Goal: Task Accomplishment & Management: Complete application form

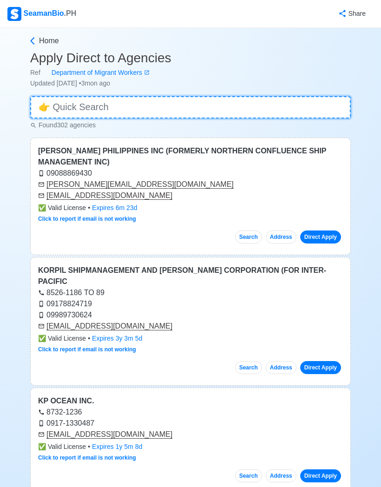
click at [302, 109] on input at bounding box center [190, 107] width 321 height 22
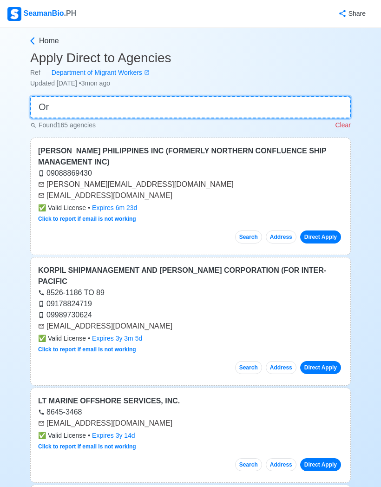
type input "O"
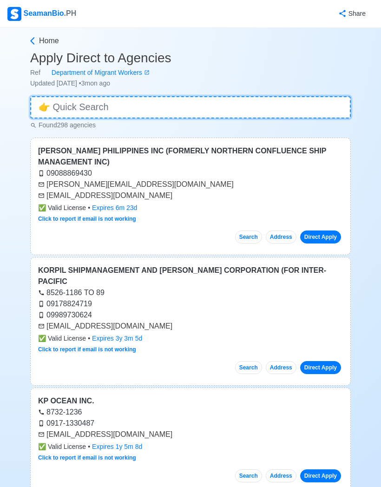
type input "P"
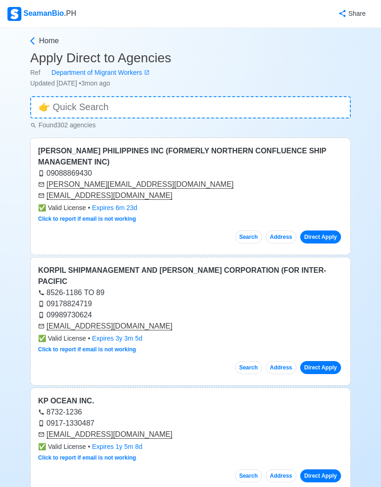
click at [37, 42] on link "Home" at bounding box center [189, 40] width 323 height 11
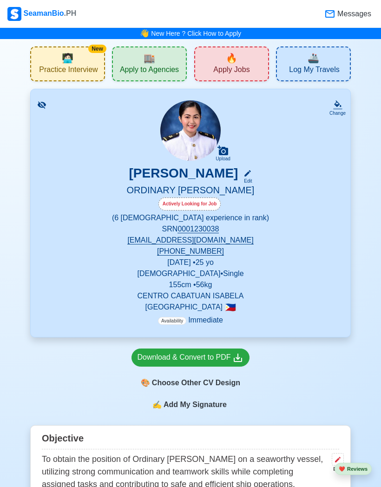
click at [255, 63] on div "🔥 Apply Jobs" at bounding box center [231, 63] width 75 height 35
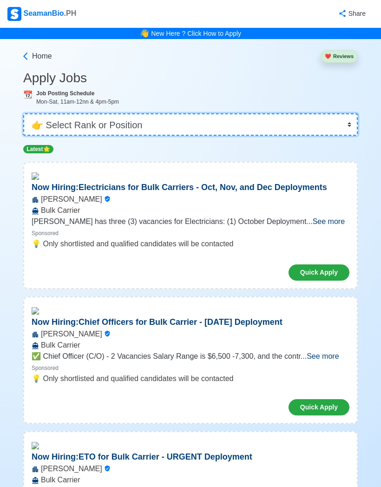
click at [306, 131] on select "👉 Select Rank or Position Master Chief Officer 2nd Officer 3rd Officer Junior O…" at bounding box center [190, 124] width 334 height 22
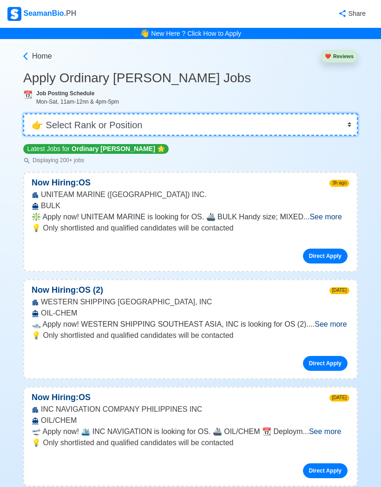
click at [346, 131] on select "👉 Select Rank or Position Master Chief Officer 2nd Officer 3rd Officer Junior O…" at bounding box center [190, 124] width 334 height 22
select select "Cadet"
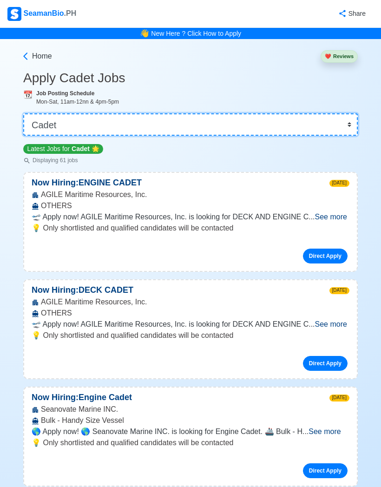
scroll to position [2, 0]
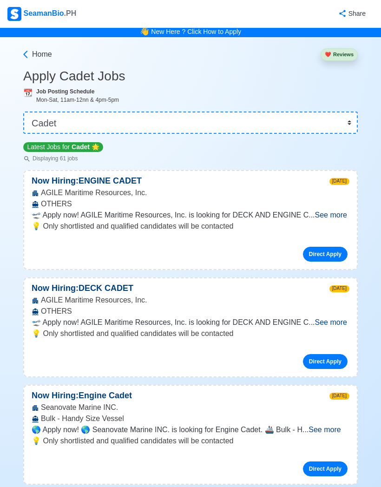
click at [333, 319] on span "See more" at bounding box center [331, 322] width 32 height 8
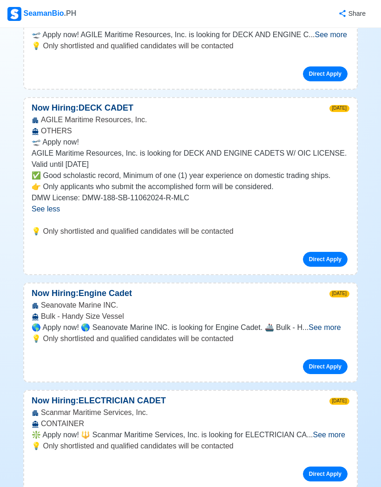
scroll to position [184, 0]
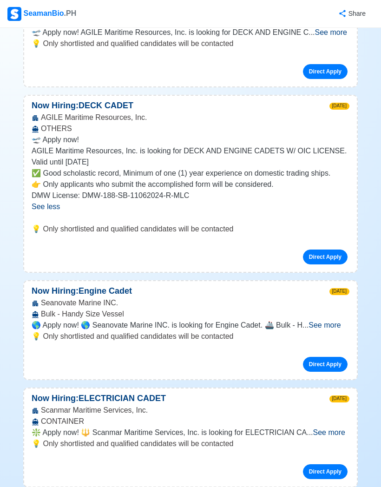
click at [334, 327] on span "See more" at bounding box center [324, 325] width 32 height 8
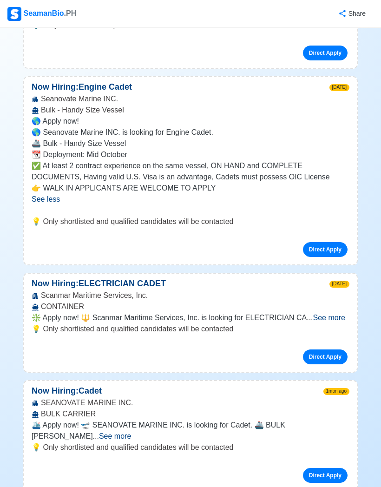
scroll to position [448, 0]
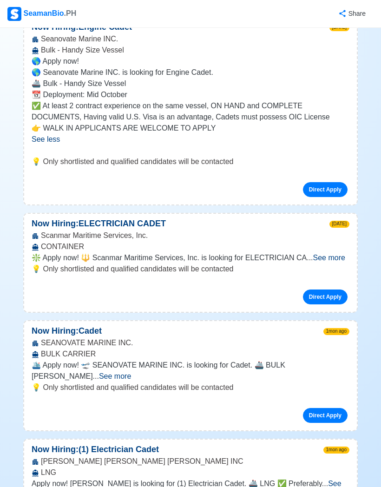
click at [131, 372] on span "See more" at bounding box center [115, 376] width 32 height 8
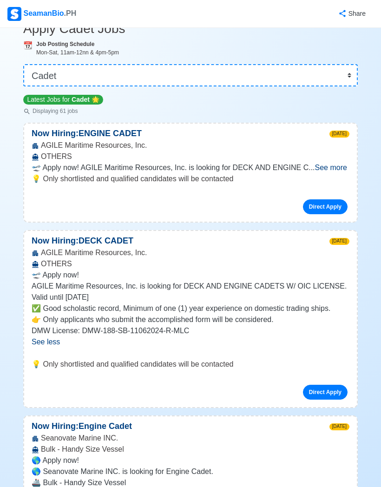
scroll to position [0, 0]
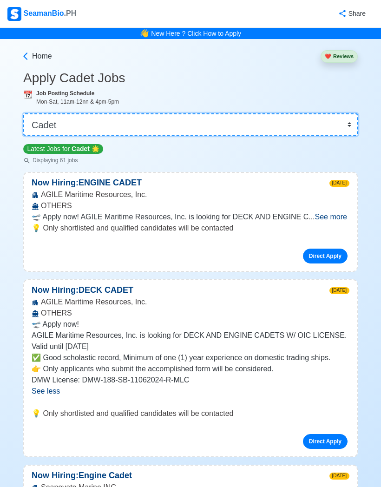
click at [332, 130] on select "👉 Select Rank or Position Master Chief Officer 2nd Officer 3rd Officer Junior O…" at bounding box center [190, 124] width 334 height 22
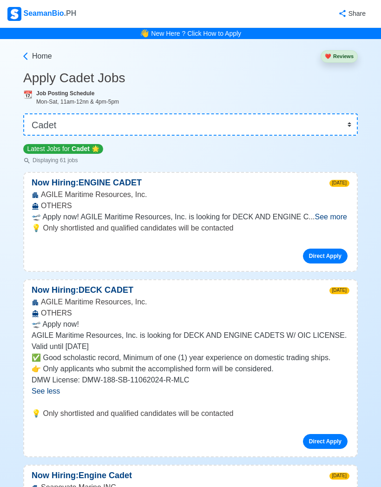
click at [36, 55] on span "Home" at bounding box center [42, 56] width 20 height 11
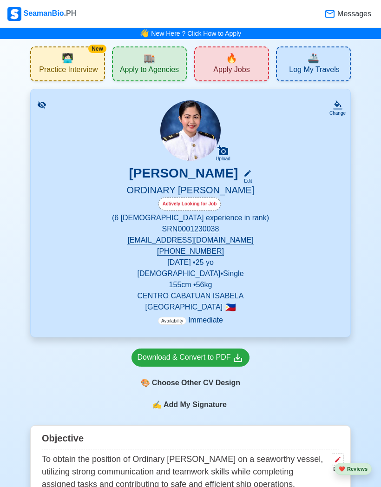
click at [133, 72] on span "Apply to Agencies" at bounding box center [149, 71] width 59 height 12
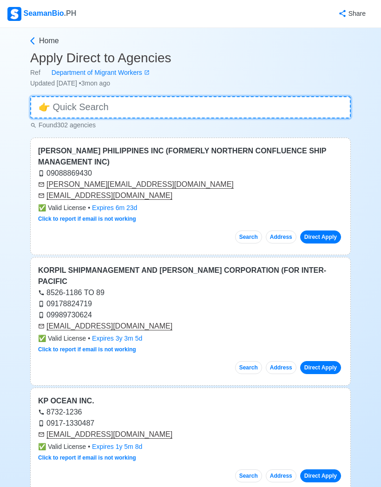
click at [88, 107] on input at bounding box center [190, 107] width 321 height 22
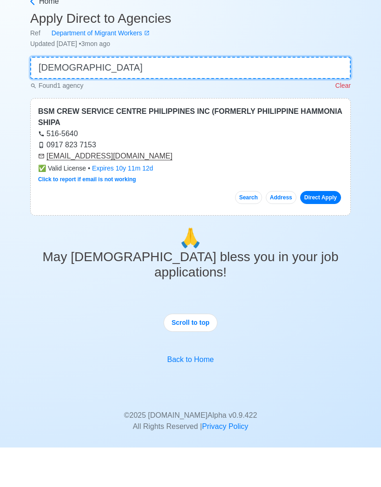
type input "Bsm"
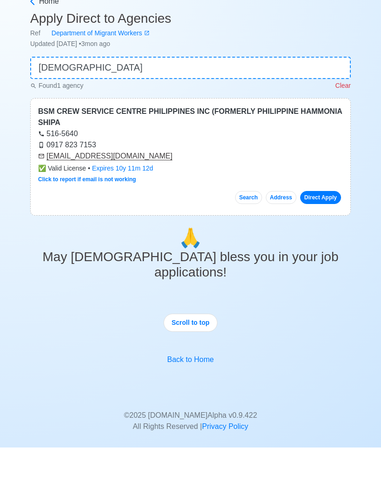
click at [327, 230] on link "Direct Apply" at bounding box center [320, 236] width 41 height 13
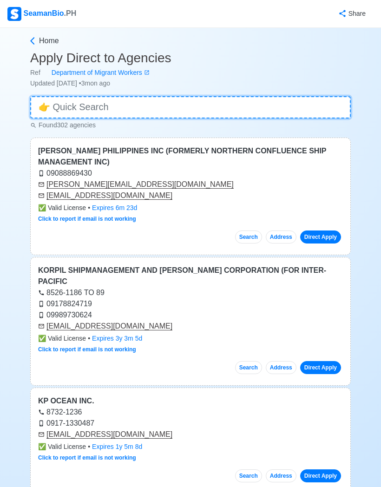
click at [68, 108] on input at bounding box center [190, 107] width 321 height 22
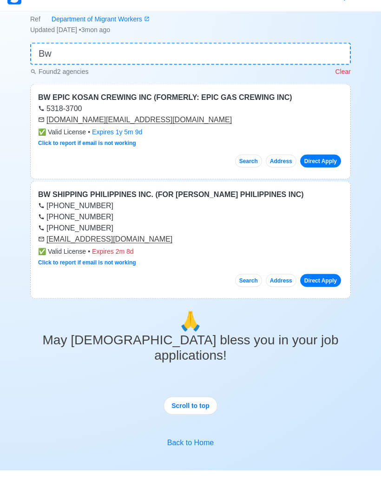
click at [323, 171] on link "Direct Apply" at bounding box center [320, 177] width 41 height 13
click at [322, 290] on link "Direct Apply" at bounding box center [320, 296] width 41 height 13
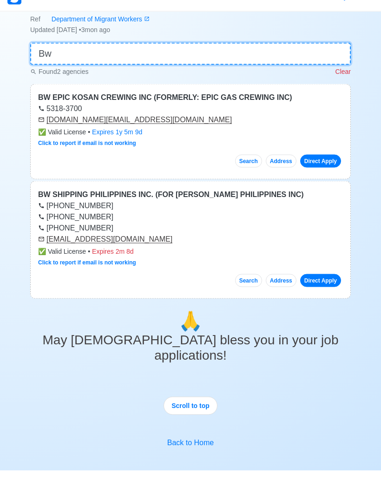
click at [72, 59] on input "Bw" at bounding box center [190, 70] width 321 height 22
type input "B"
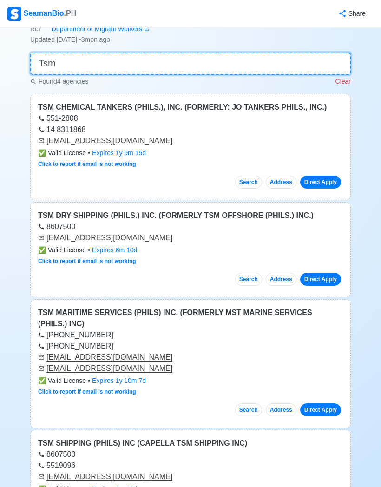
scroll to position [0, 0]
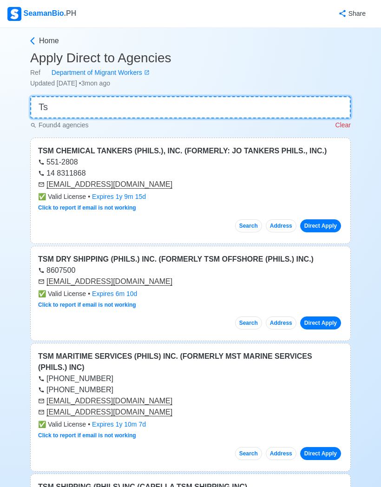
type input "T"
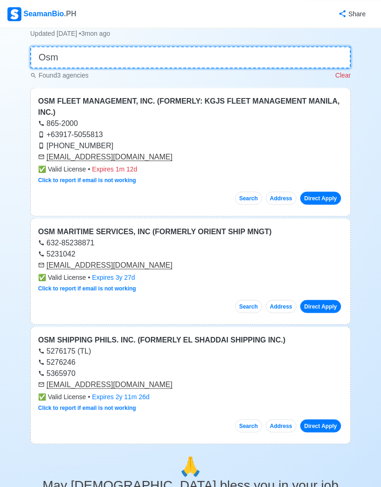
scroll to position [44, 0]
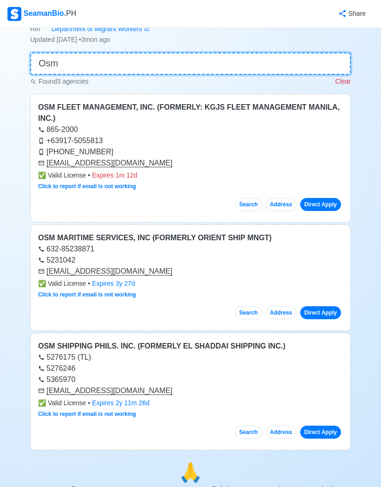
type input "Osm"
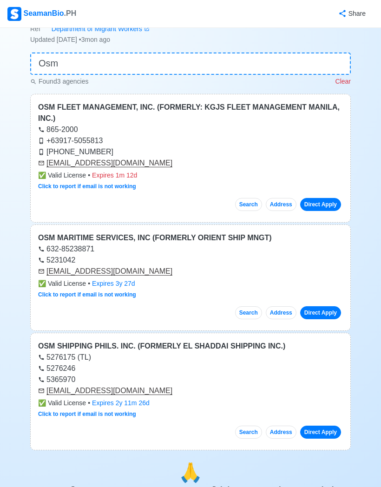
click at [321, 202] on link "Direct Apply" at bounding box center [320, 204] width 41 height 13
click at [318, 314] on link "Direct Apply" at bounding box center [320, 312] width 41 height 13
click at [314, 433] on link "Direct Apply" at bounding box center [320, 432] width 41 height 13
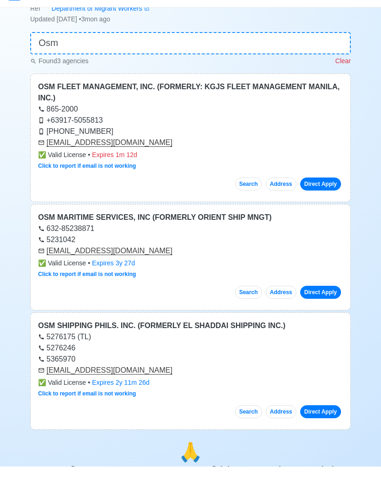
scroll to position [0, 0]
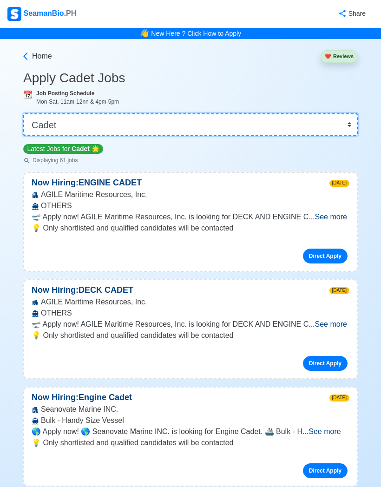
click at [330, 122] on select "👉 Select Rank or Position Master Chief Officer 2nd Officer 3rd Officer Junior O…" at bounding box center [190, 124] width 334 height 22
select select "Ordinary [PERSON_NAME]"
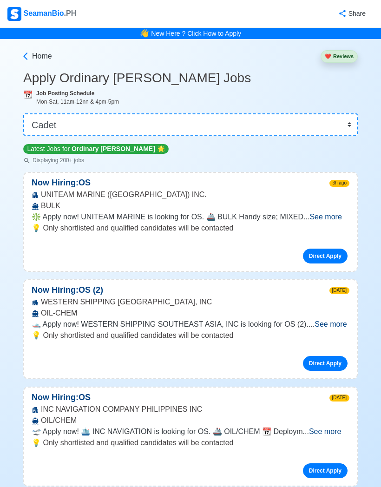
click at [325, 216] on span "See more" at bounding box center [325, 217] width 32 height 8
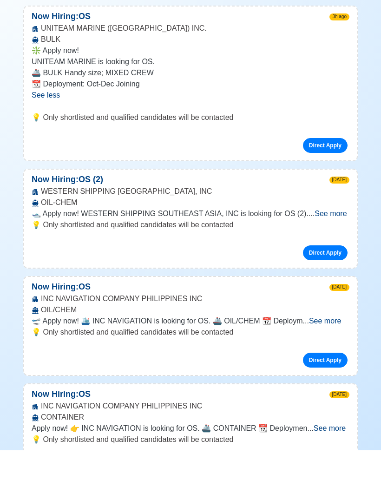
scroll to position [131, 0]
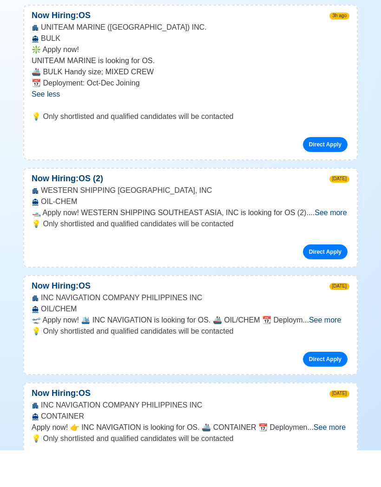
click at [329, 353] on span "See more" at bounding box center [325, 357] width 32 height 8
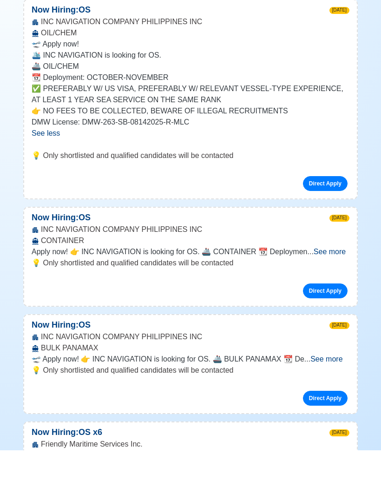
scroll to position [413, 0]
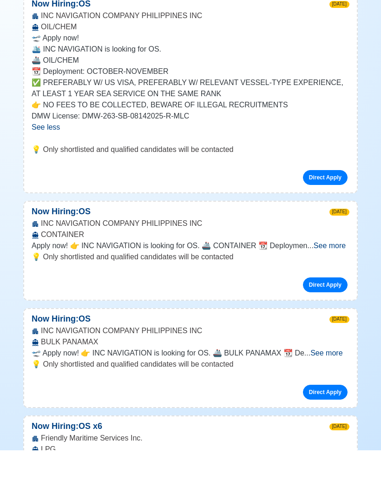
click at [317, 386] on span "See more" at bounding box center [326, 390] width 32 height 8
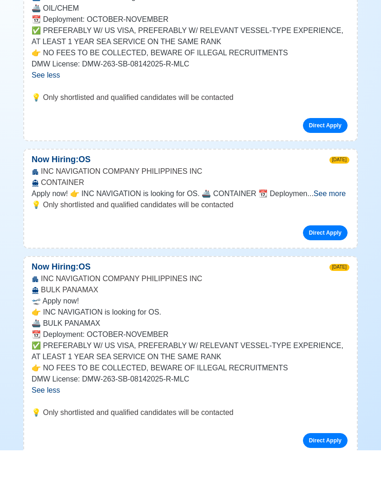
scroll to position [489, 0]
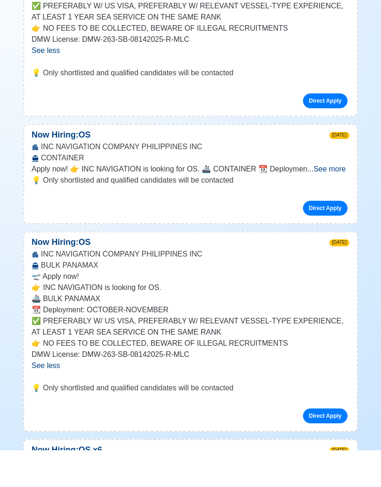
click at [319, 445] on link "Direct Apply" at bounding box center [325, 452] width 45 height 15
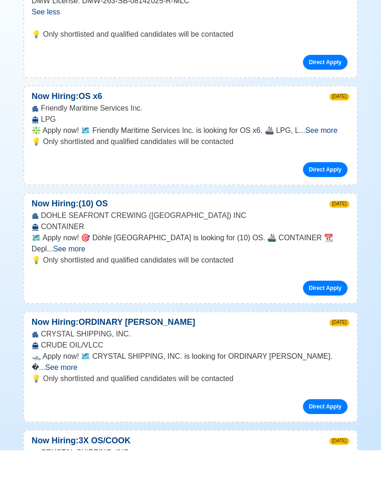
scroll to position [844, 0]
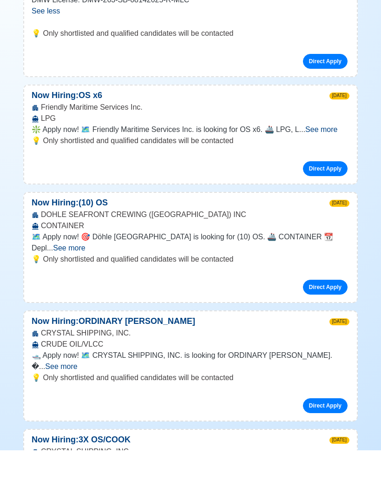
click at [85, 281] on span "See more" at bounding box center [69, 285] width 32 height 8
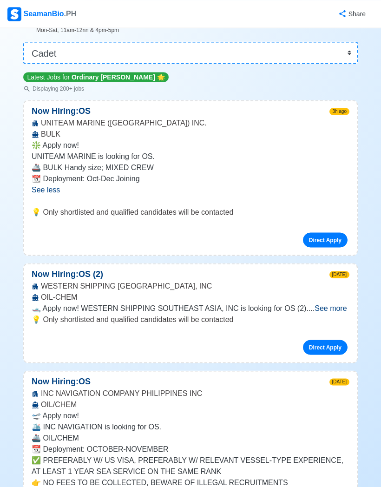
scroll to position [0, 0]
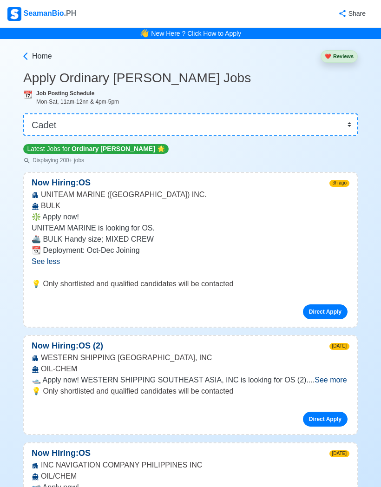
click at [36, 57] on span "Home" at bounding box center [42, 56] width 20 height 11
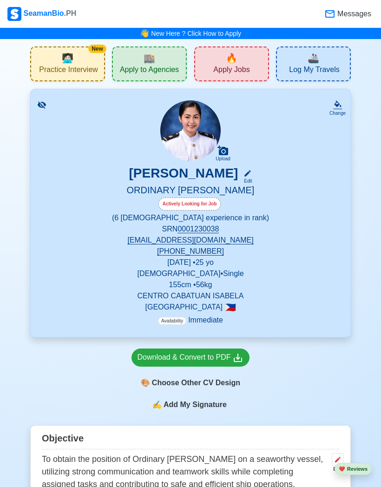
click at [138, 55] on div "🏬 Apply to Agencies" at bounding box center [149, 63] width 75 height 35
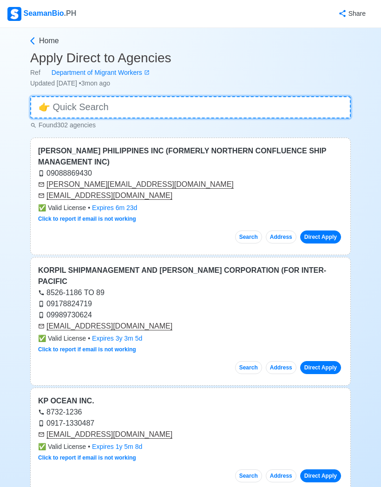
click at [311, 105] on input at bounding box center [190, 107] width 321 height 22
type input "I"
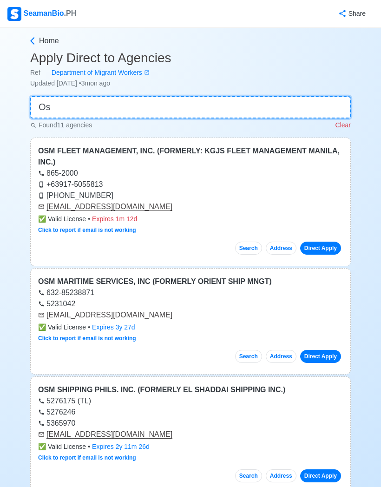
type input "O"
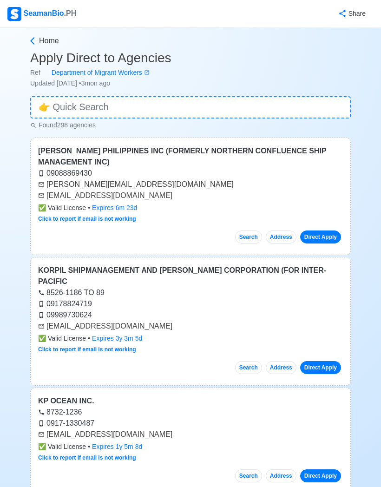
click at [40, 42] on span "Home" at bounding box center [49, 40] width 20 height 11
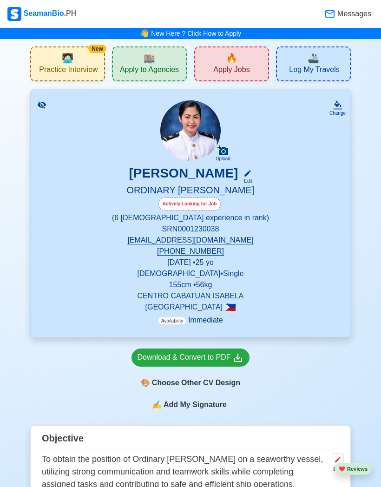
click at [209, 70] on div "🔥 Apply Jobs" at bounding box center [231, 63] width 75 height 35
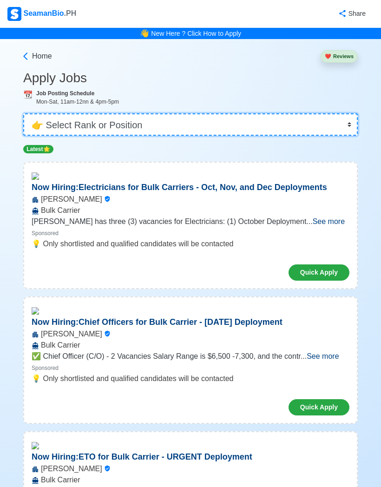
click at [310, 127] on select "👉 Select Rank or Position Master Chief Officer 2nd Officer 3rd Officer Junior O…" at bounding box center [190, 124] width 334 height 22
select select "Ordinary [PERSON_NAME]"
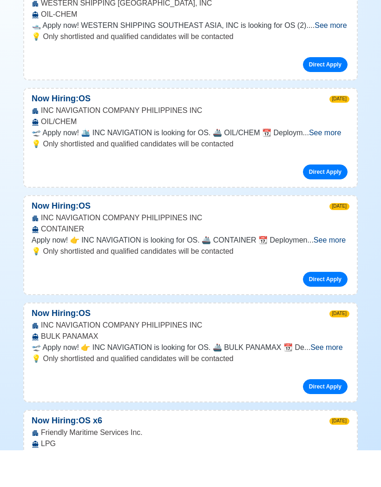
scroll to position [272, 0]
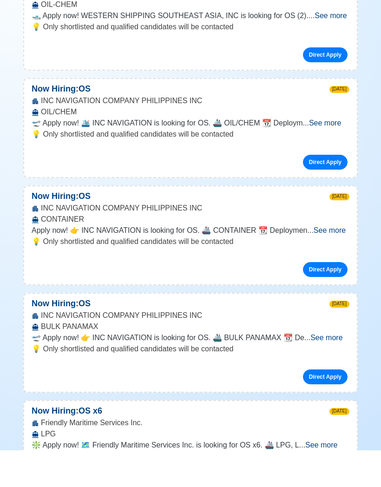
click at [322, 406] on link "Direct Apply" at bounding box center [325, 413] width 45 height 15
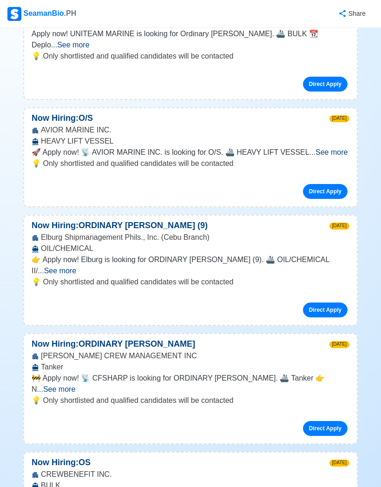
scroll to position [1636, 0]
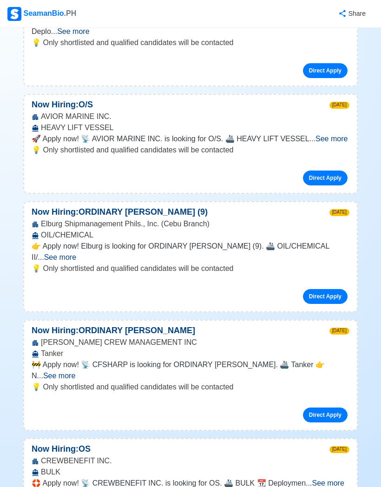
click at [75, 372] on span "See more" at bounding box center [59, 376] width 32 height 8
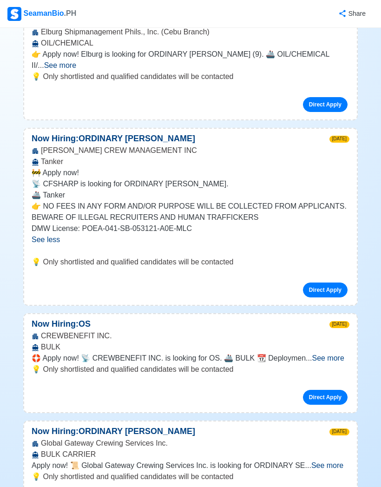
scroll to position [1834, 0]
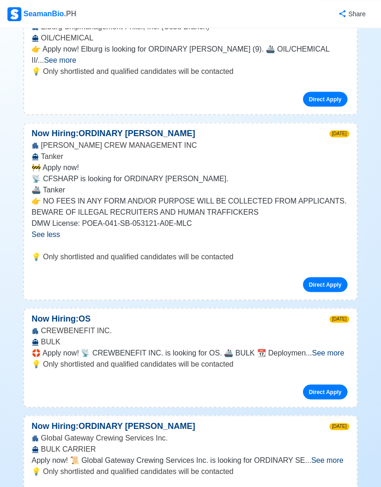
click at [326, 456] on span "See more" at bounding box center [327, 460] width 32 height 8
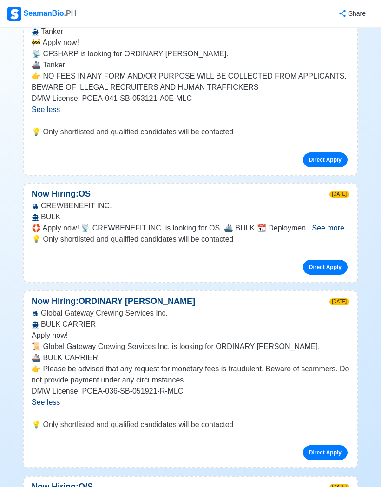
scroll to position [1959, 0]
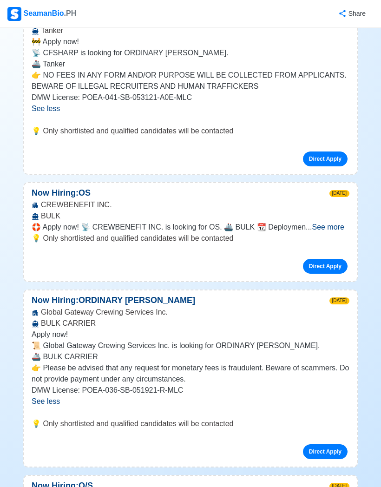
click at [323, 444] on link "Direct Apply" at bounding box center [325, 451] width 45 height 15
